Goal: Task Accomplishment & Management: Complete application form

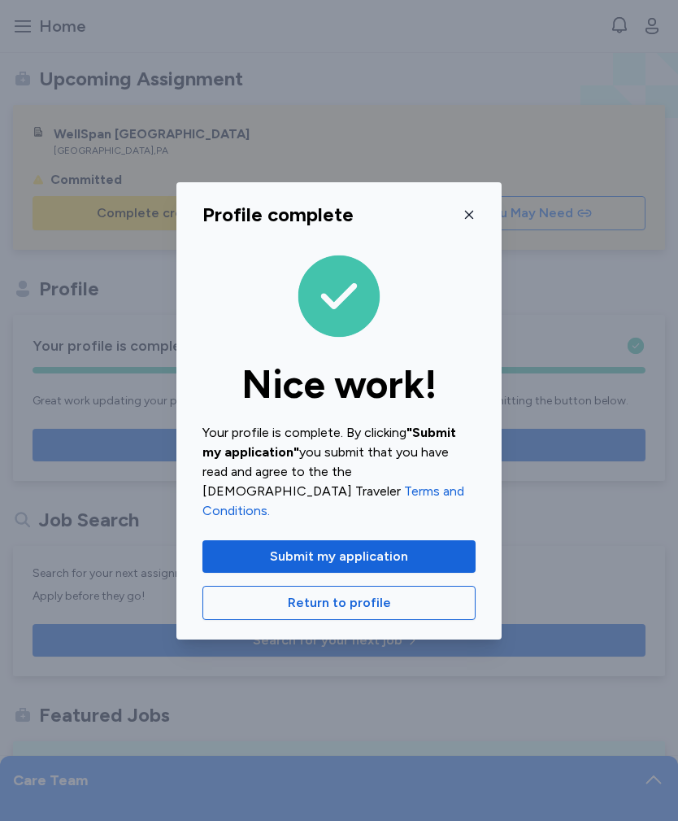
click at [471, 218] on icon "button" at bounding box center [469, 214] width 8 height 8
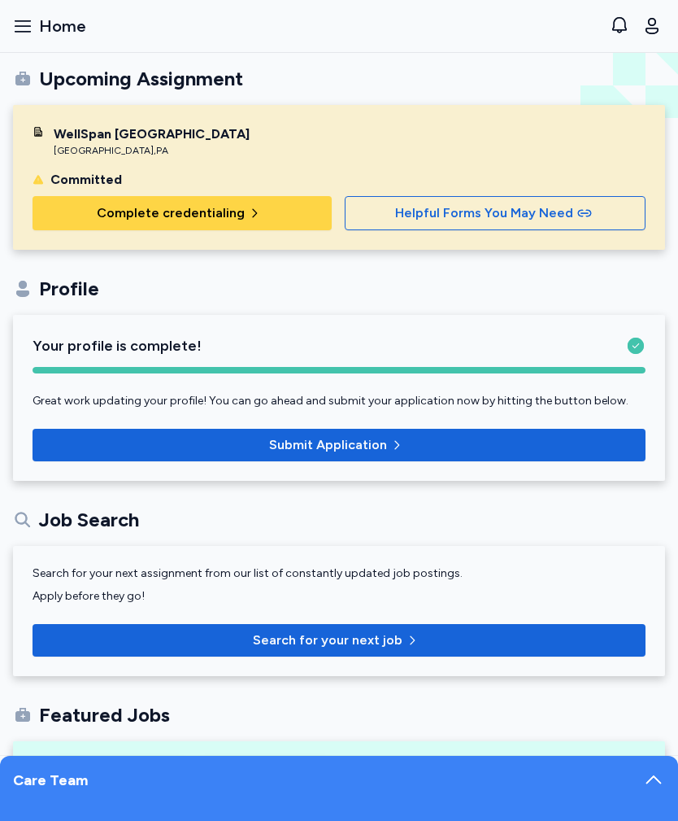
click at [248, 210] on icon "button" at bounding box center [254, 213] width 13 height 13
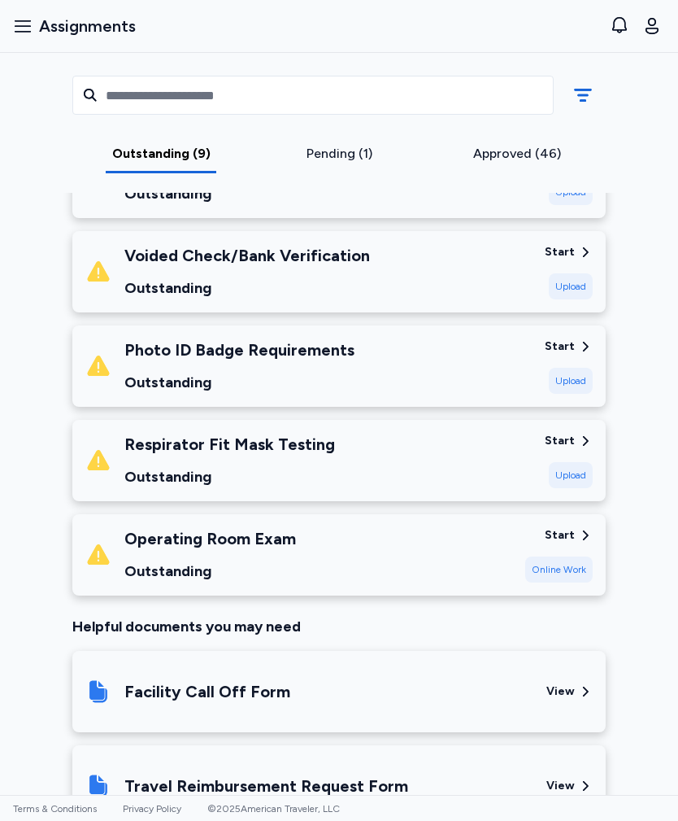
scroll to position [703, 0]
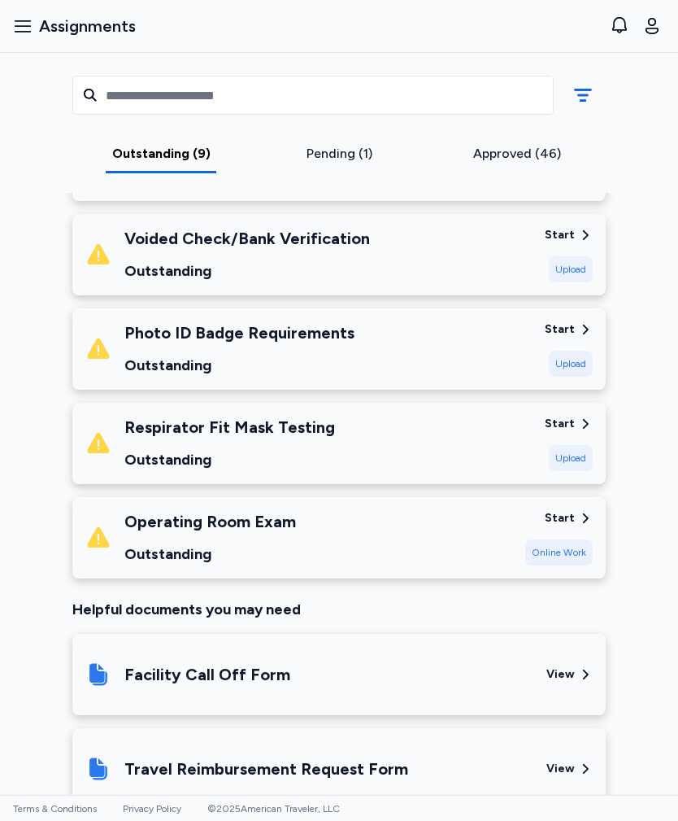
click at [385, 531] on div "Operating Room Exam Outstanding" at bounding box center [298, 537] width 427 height 55
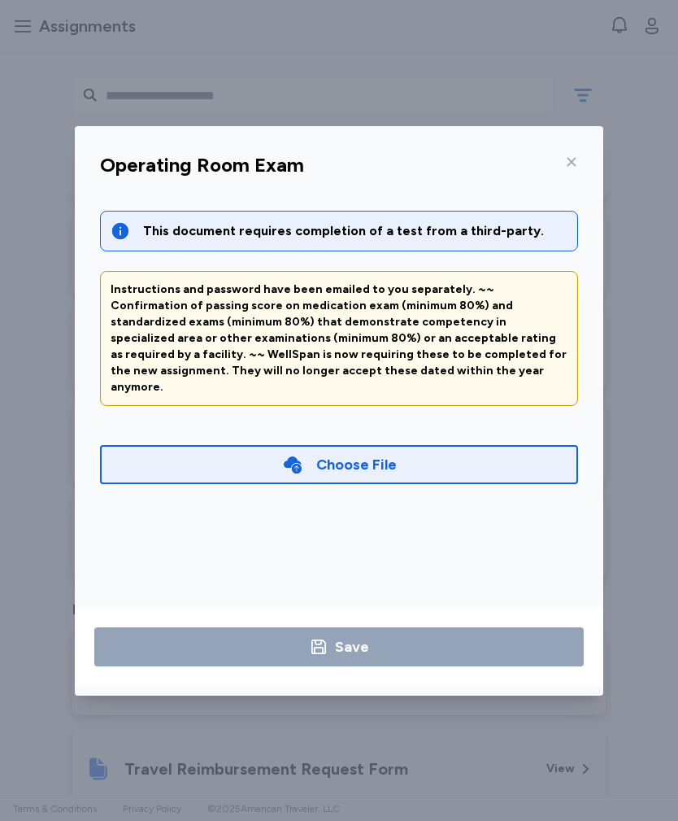
click at [433, 454] on div "Choose File" at bounding box center [339, 464] width 478 height 39
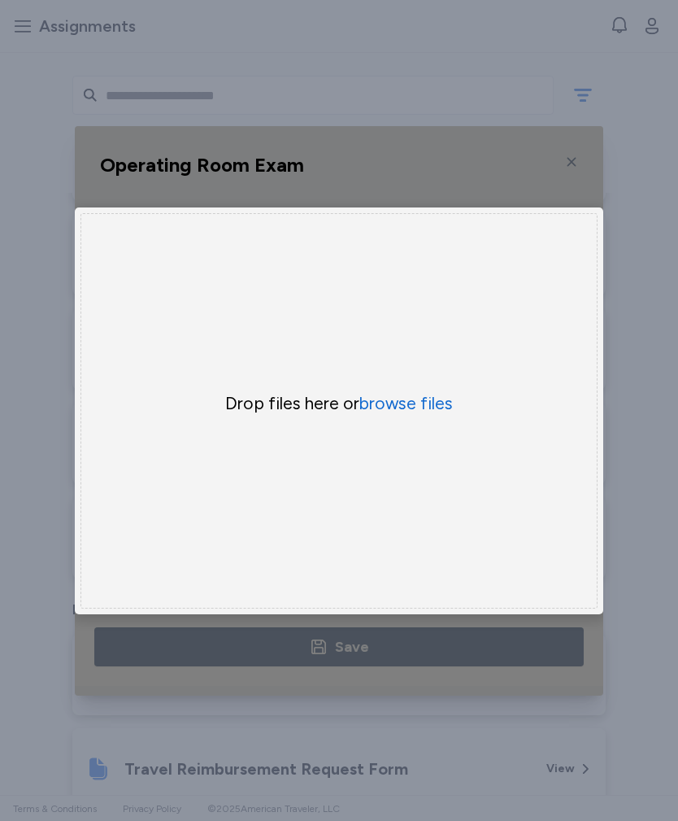
click at [429, 407] on button "browse files" at bounding box center [406, 403] width 94 height 23
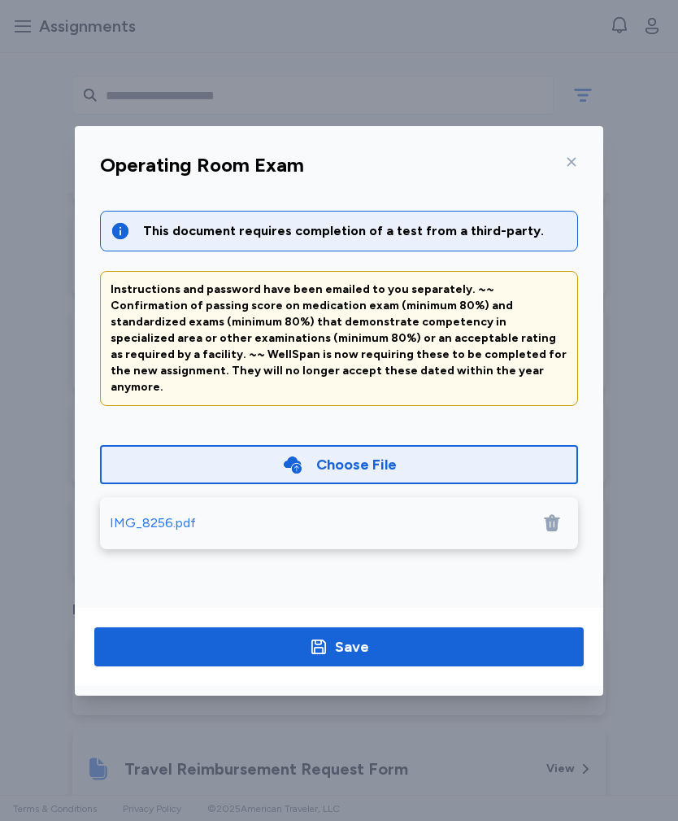
click at [170, 516] on div "IMG_8256.pdf" at bounding box center [339, 523] width 478 height 52
click at [339, 649] on div "Save" at bounding box center [352, 646] width 34 height 23
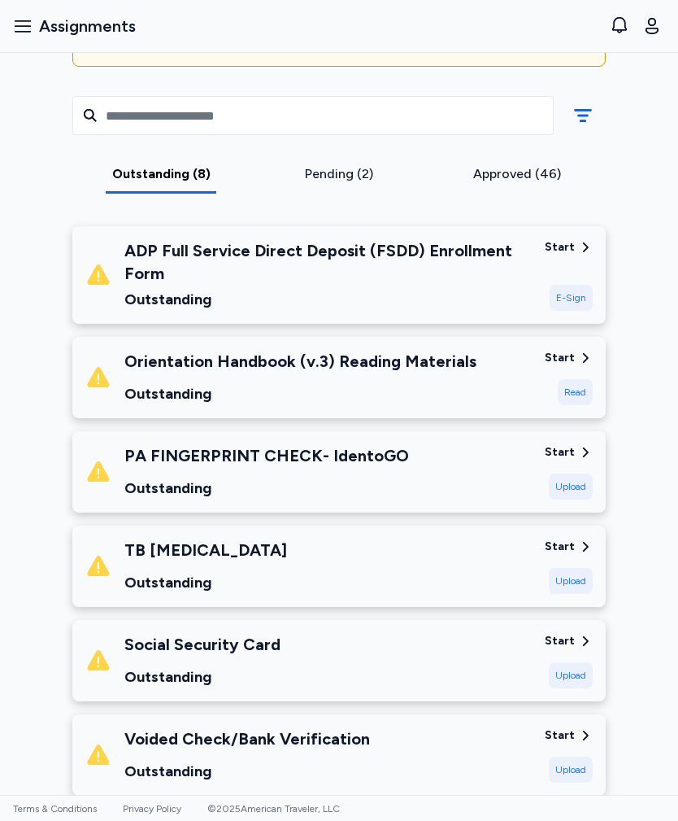
scroll to position [196, 0]
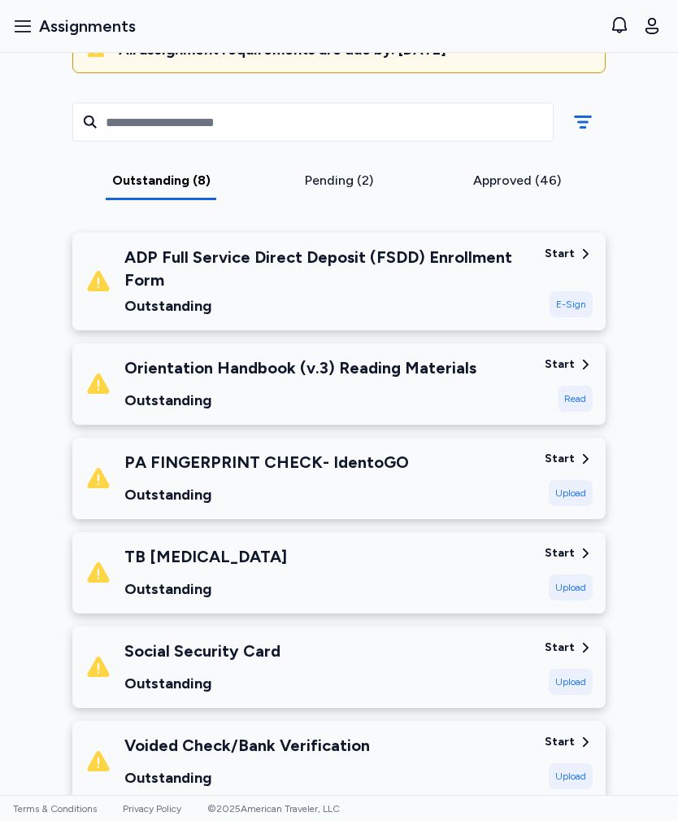
click at [460, 385] on div "Orientation Handbook (v.3) Reading Materials Outstanding" at bounding box center [300, 383] width 352 height 55
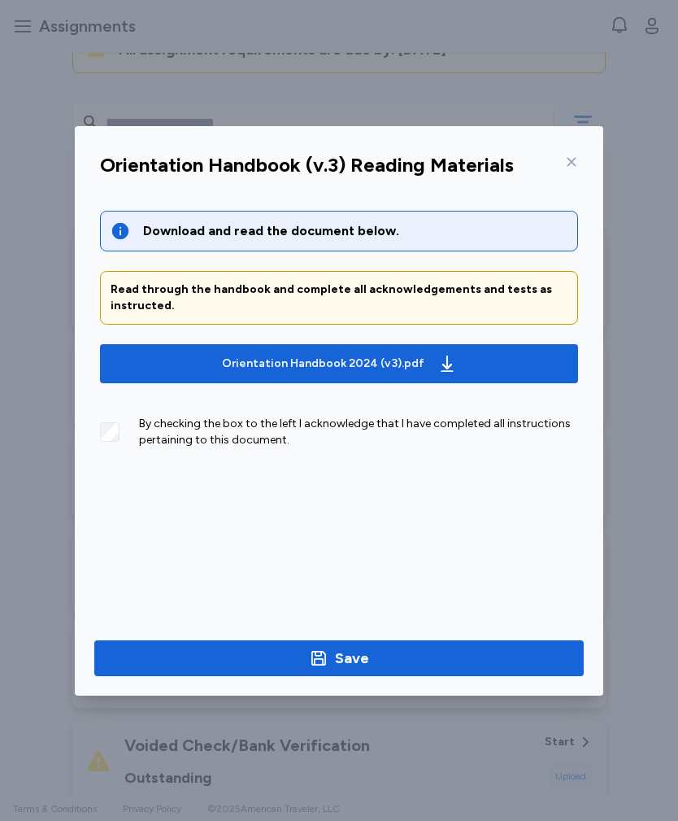
click at [462, 355] on span "Orientation Handbook 2024 (v3).pdf" at bounding box center [339, 364] width 452 height 26
click at [568, 161] on icon at bounding box center [571, 161] width 13 height 13
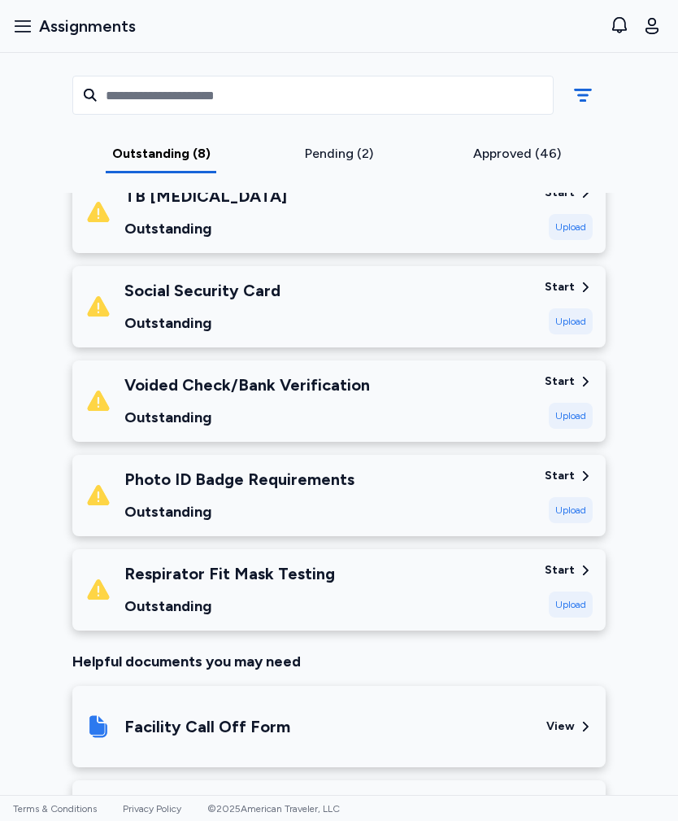
scroll to position [581, 0]
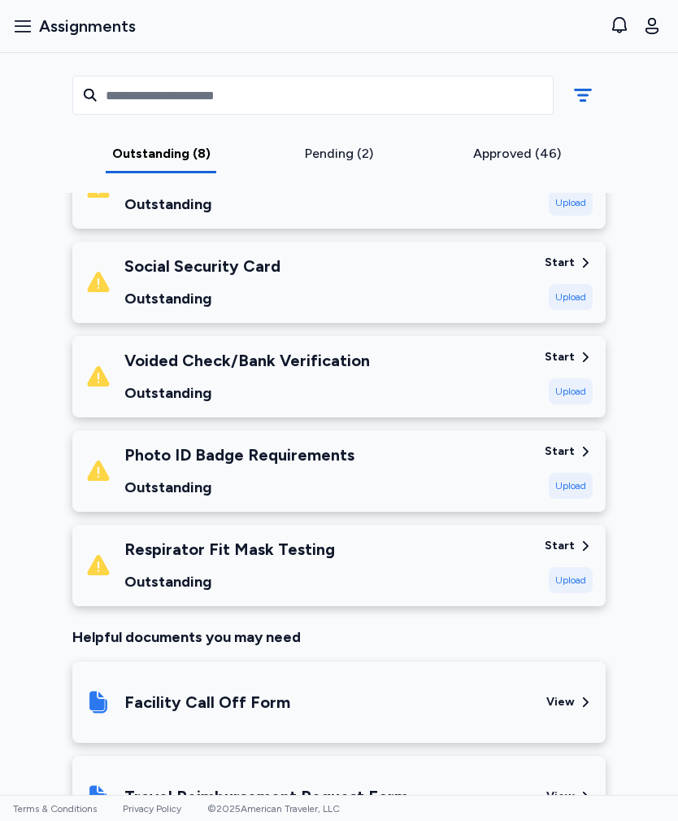
click at [564, 546] on div "Start" at bounding box center [560, 546] width 30 height 16
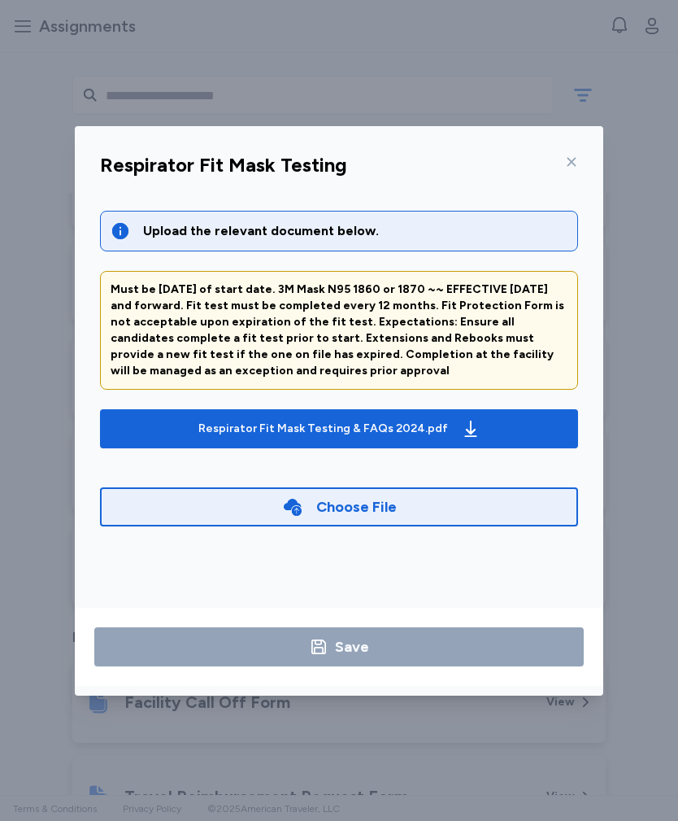
click at [568, 155] on icon at bounding box center [571, 161] width 13 height 13
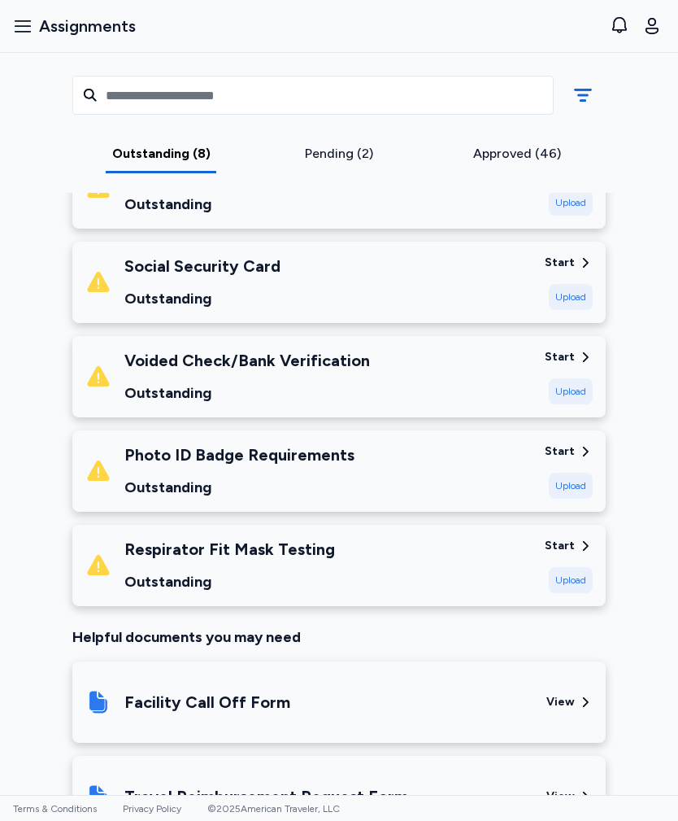
click at [463, 465] on div "Photo ID Badge Requirements Outstanding" at bounding box center [308, 470] width 446 height 55
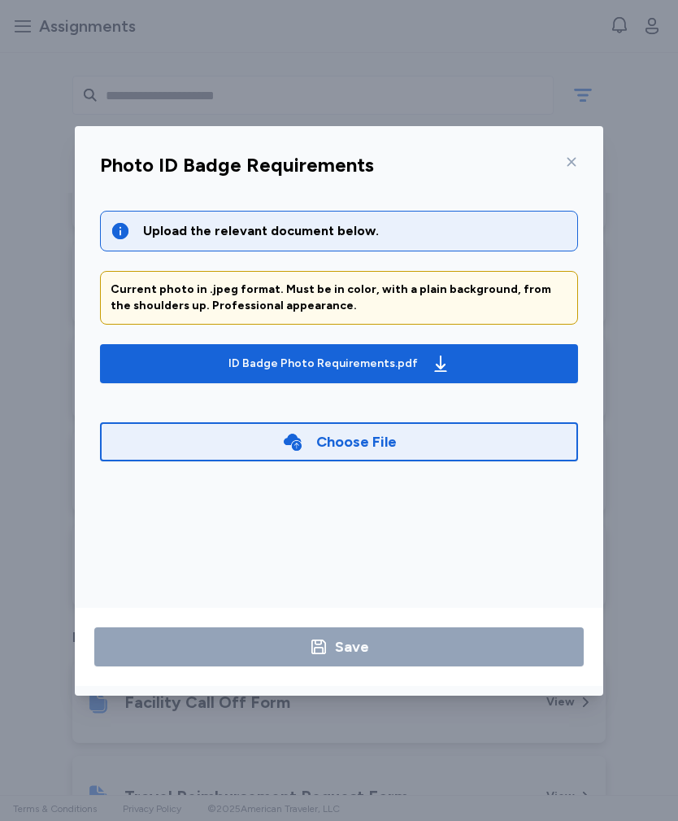
click at [427, 351] on div "ID Badge Photo Requirements.pdf" at bounding box center [339, 364] width 229 height 26
click at [575, 160] on icon at bounding box center [571, 161] width 13 height 13
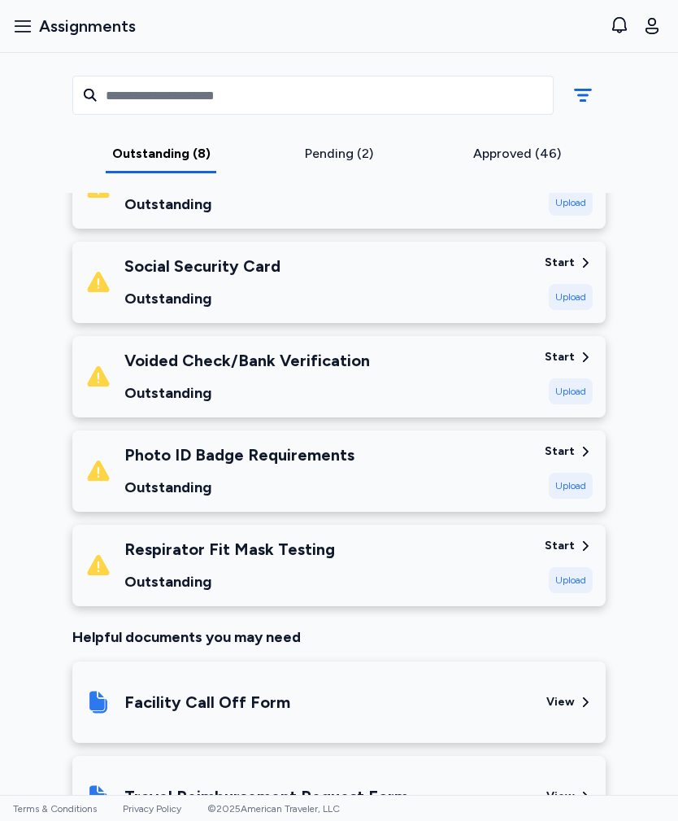
click at [476, 382] on div "Voided Check/Bank Verification Outstanding" at bounding box center [308, 376] width 446 height 55
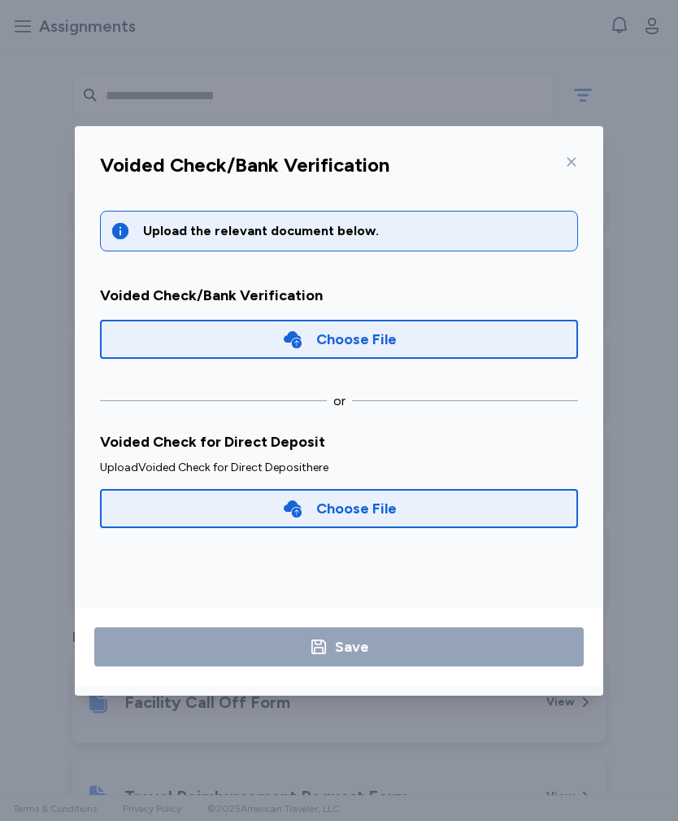
click at [568, 157] on icon at bounding box center [571, 161] width 13 height 13
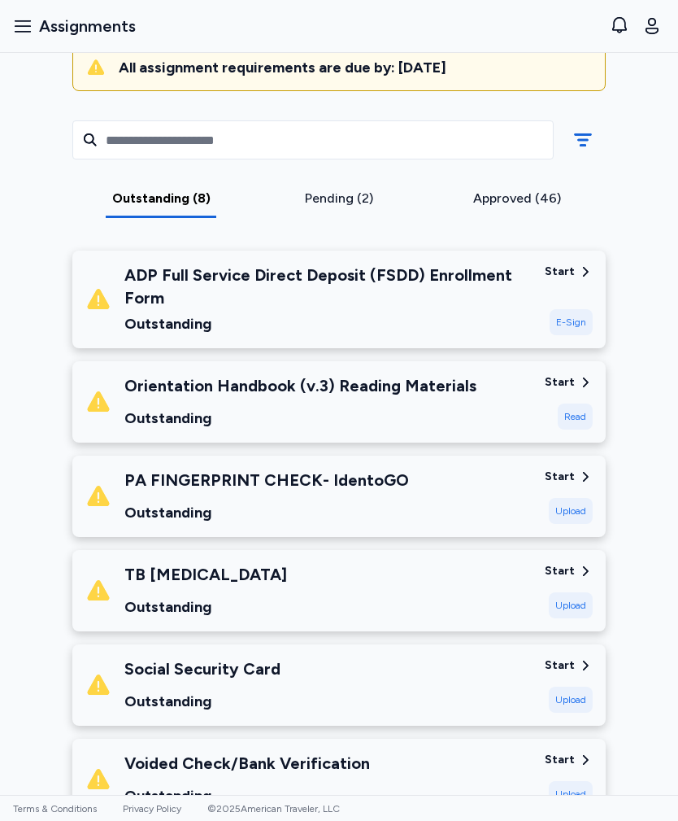
scroll to position [177, 0]
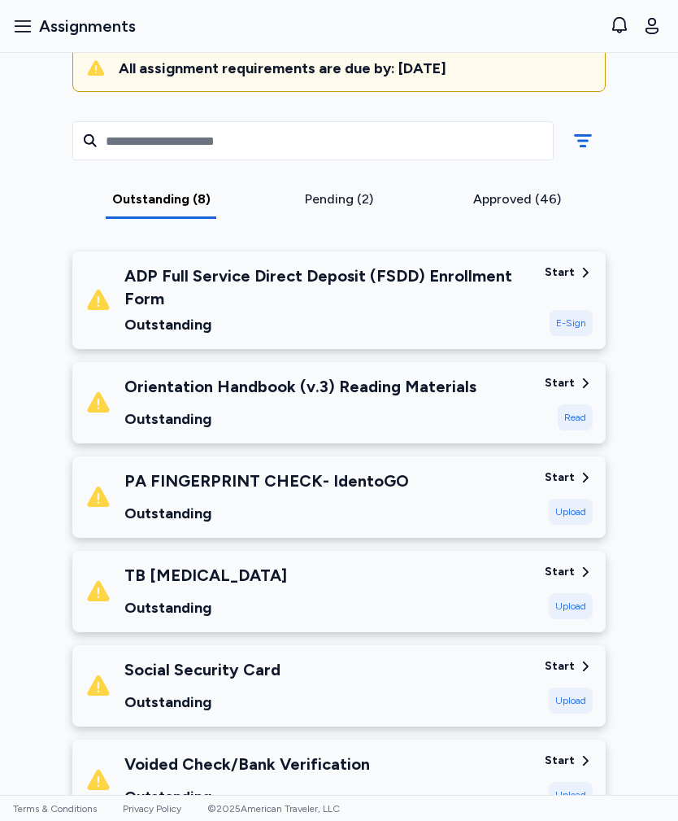
click at [496, 276] on div "ADP Full Service Direct Deposit (FSDD) Enrollment Form" at bounding box center [327, 287] width 407 height 46
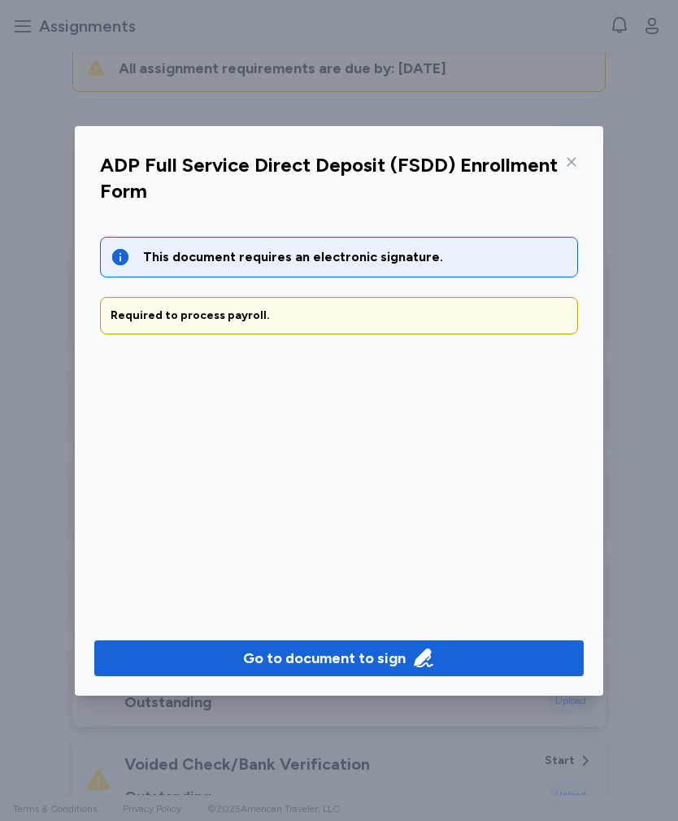
click at [396, 659] on div "Go to document to sign" at bounding box center [324, 658] width 163 height 23
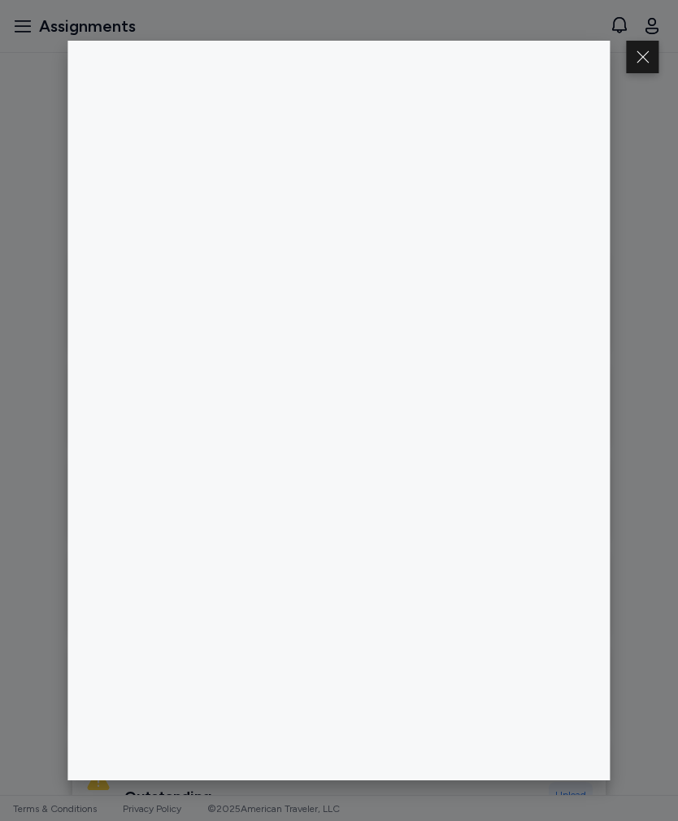
click at [629, 67] on button at bounding box center [643, 57] width 33 height 33
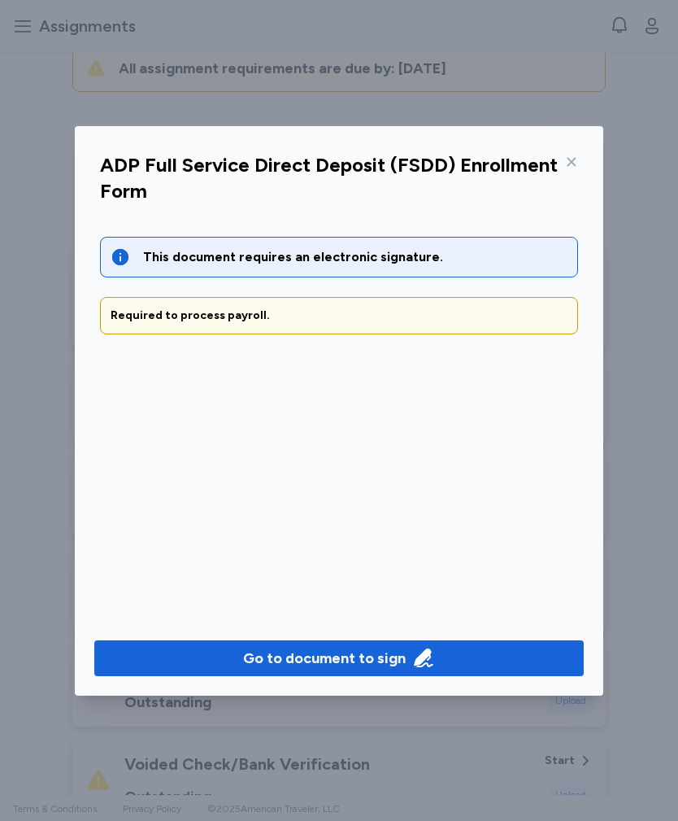
click at [568, 162] on icon at bounding box center [571, 161] width 13 height 13
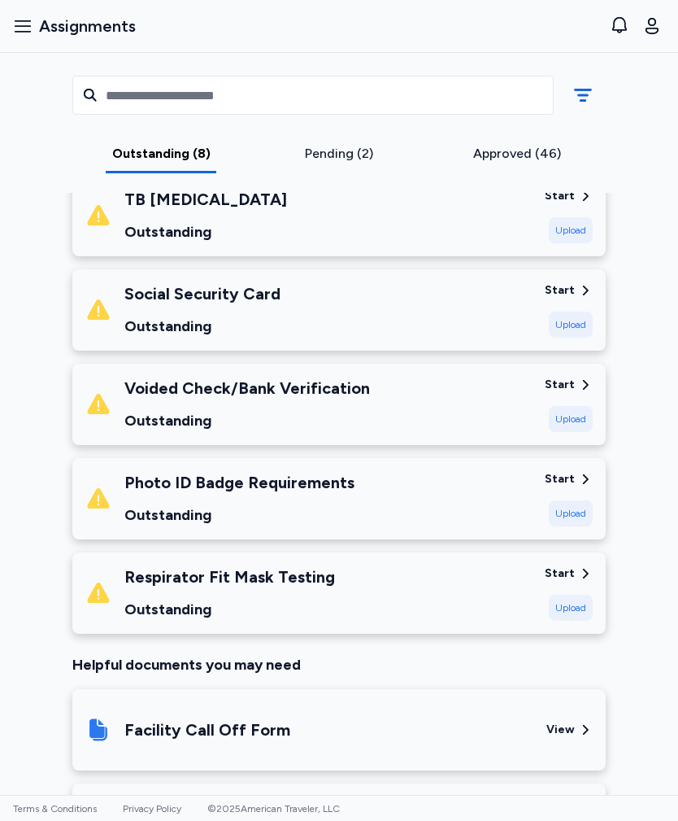
scroll to position [551, 0]
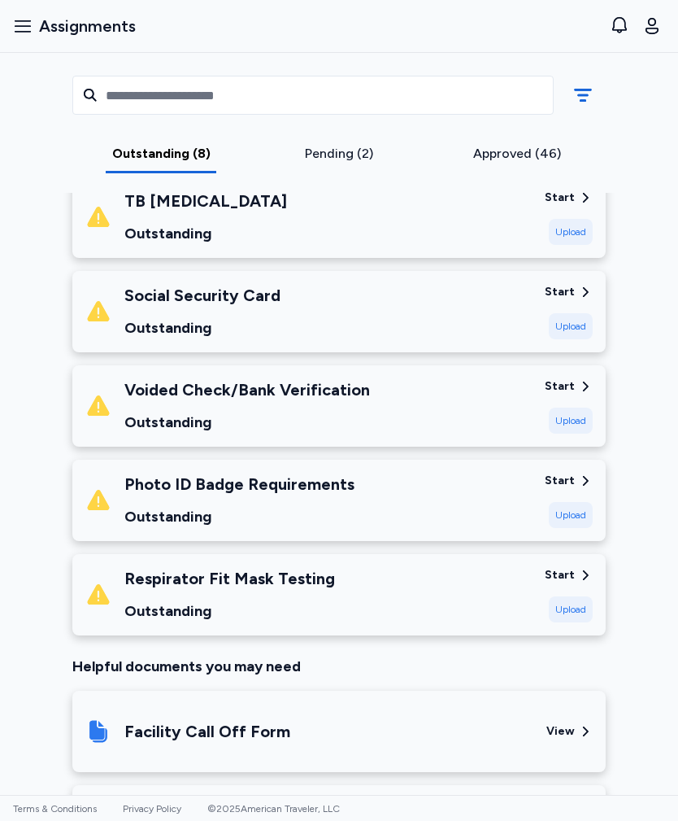
click at [468, 316] on div "Social Security Card Outstanding" at bounding box center [308, 311] width 446 height 55
